Goal: Task Accomplishment & Management: Complete application form

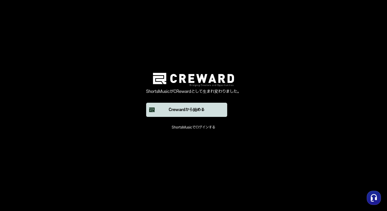
click at [182, 113] on div "Crewardから始める" at bounding box center [187, 110] width 36 height 6
click at [177, 108] on div "Crewardから始める" at bounding box center [187, 110] width 36 height 6
